Goal: Check status: Check status

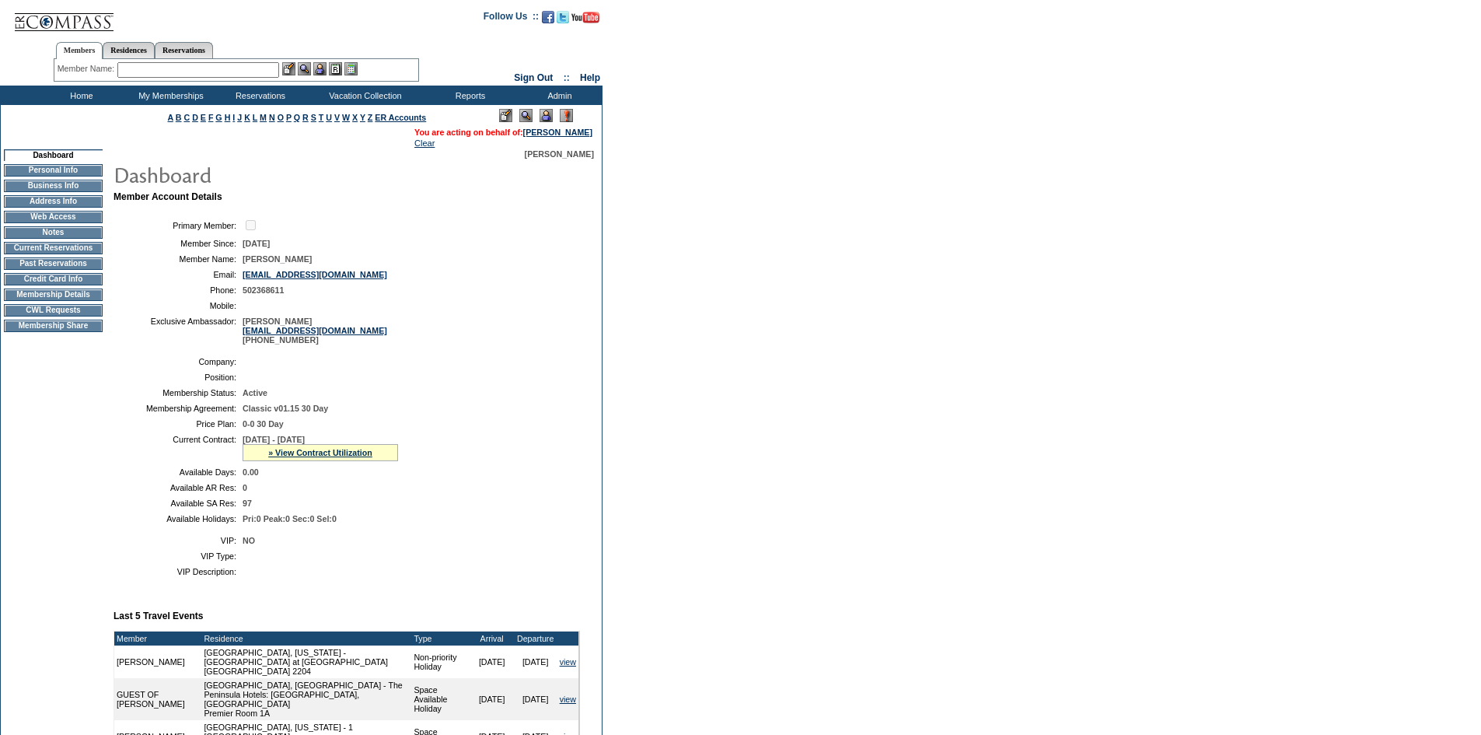
click at [43, 251] on td "Current Reservations" at bounding box center [53, 248] width 99 height 12
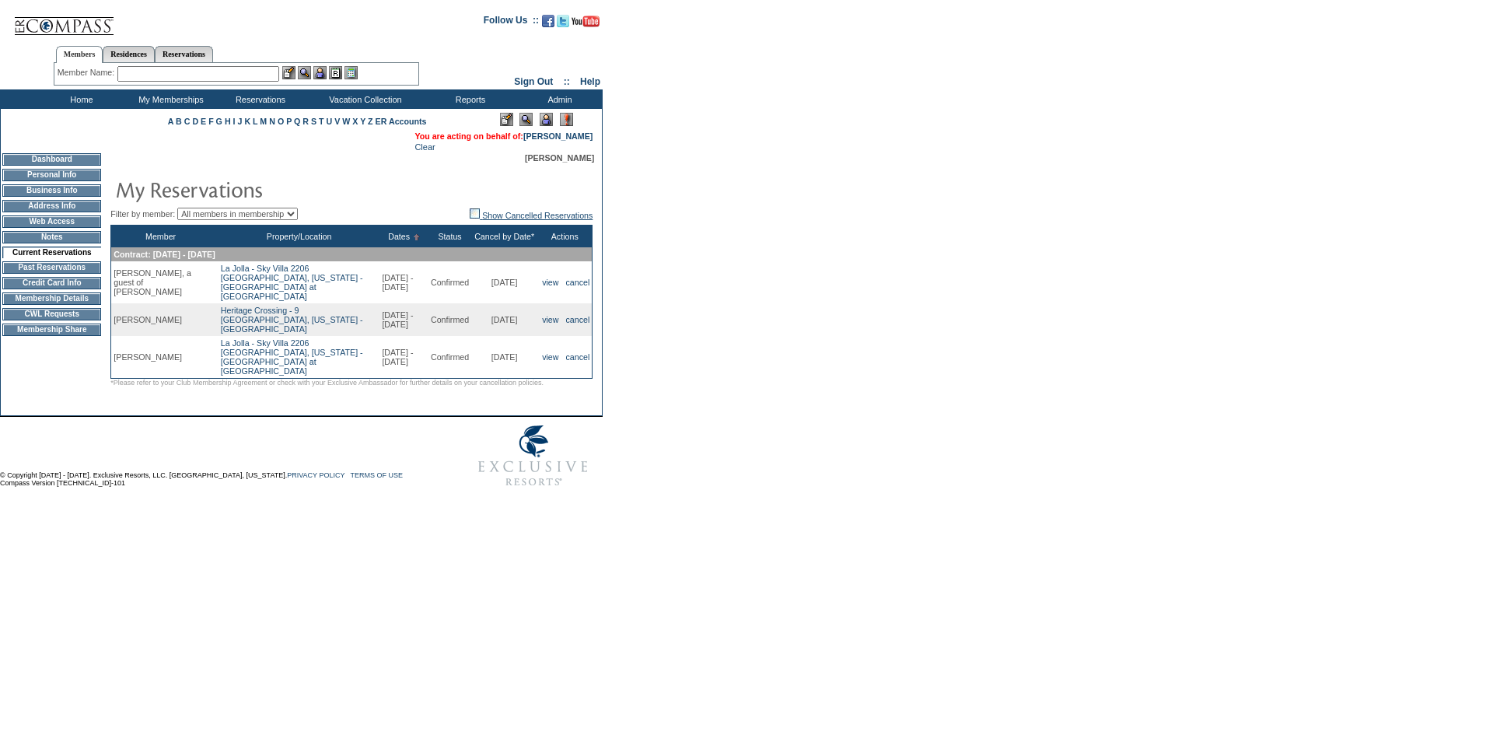
click at [470, 215] on img at bounding box center [475, 213] width 10 height 10
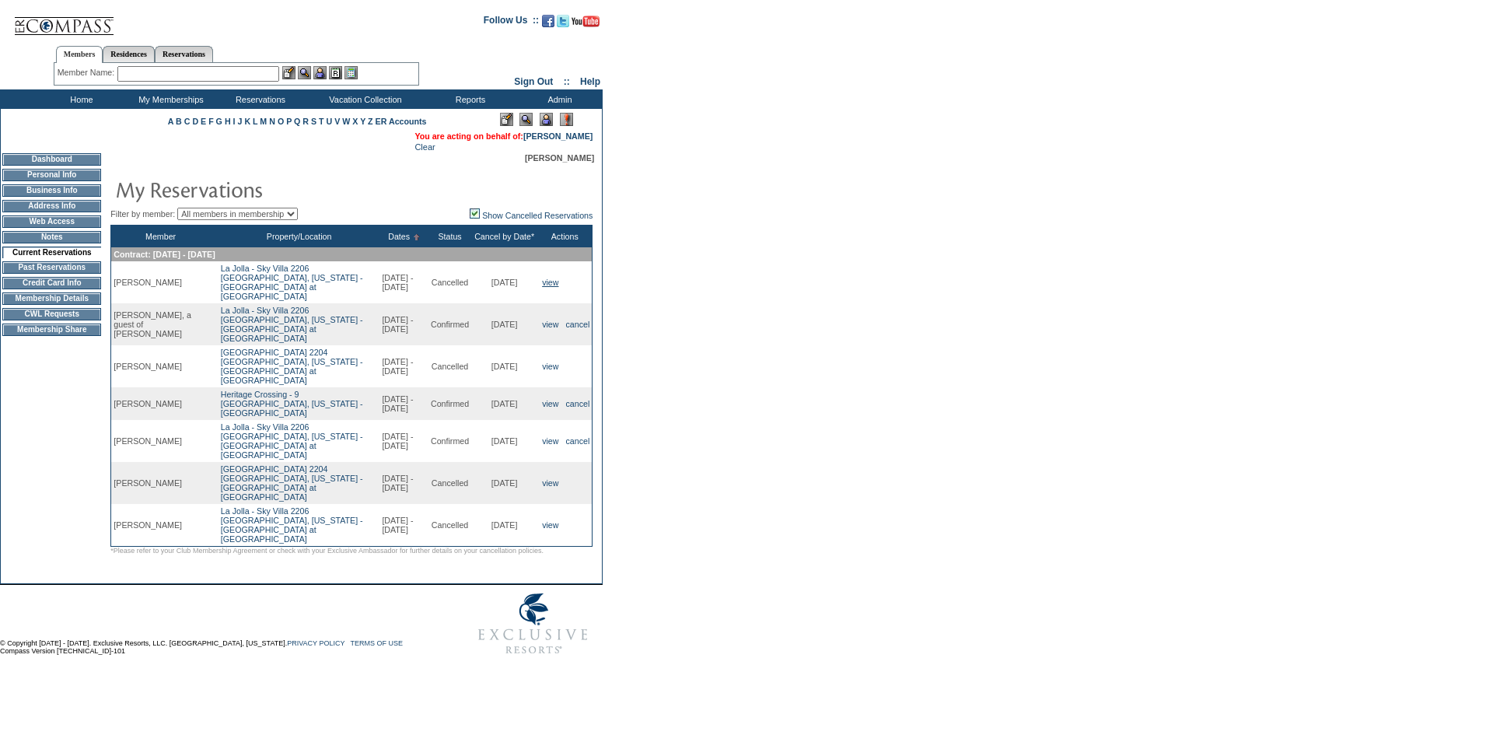
click at [553, 286] on link "view" at bounding box center [550, 282] width 16 height 9
